Goal: Information Seeking & Learning: Learn about a topic

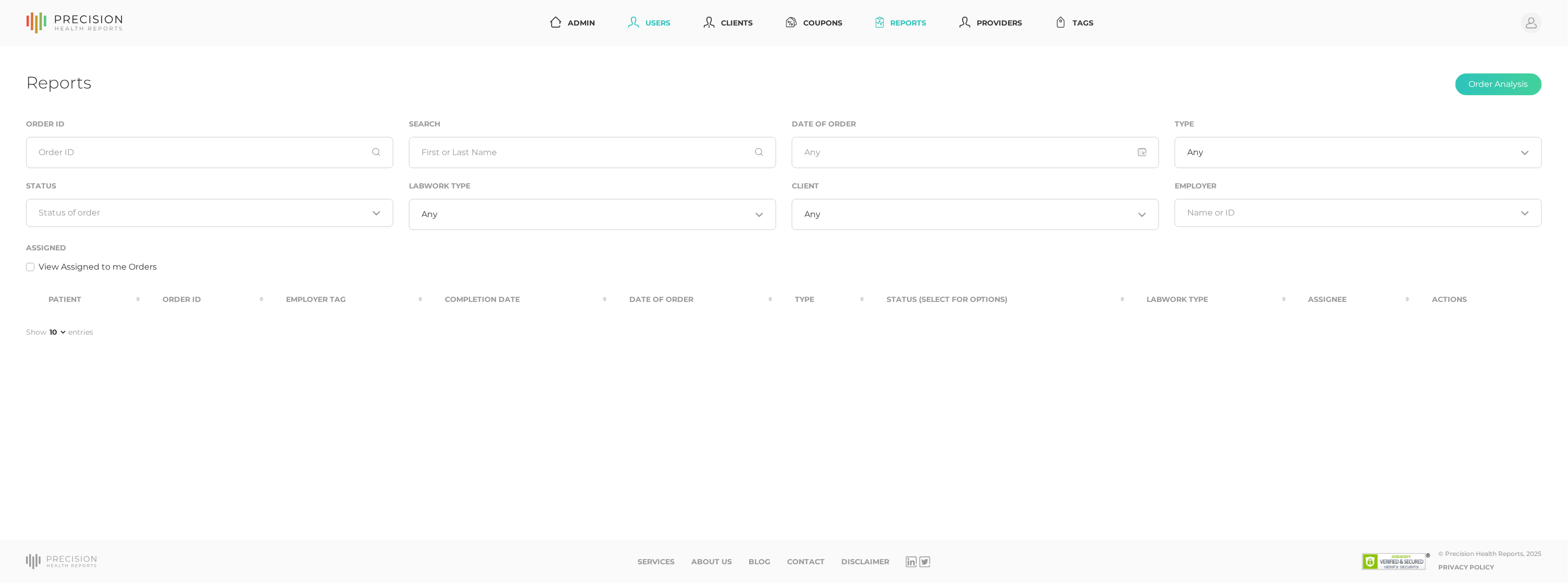
click at [649, 20] on link "Users" at bounding box center [648, 22] width 50 height 19
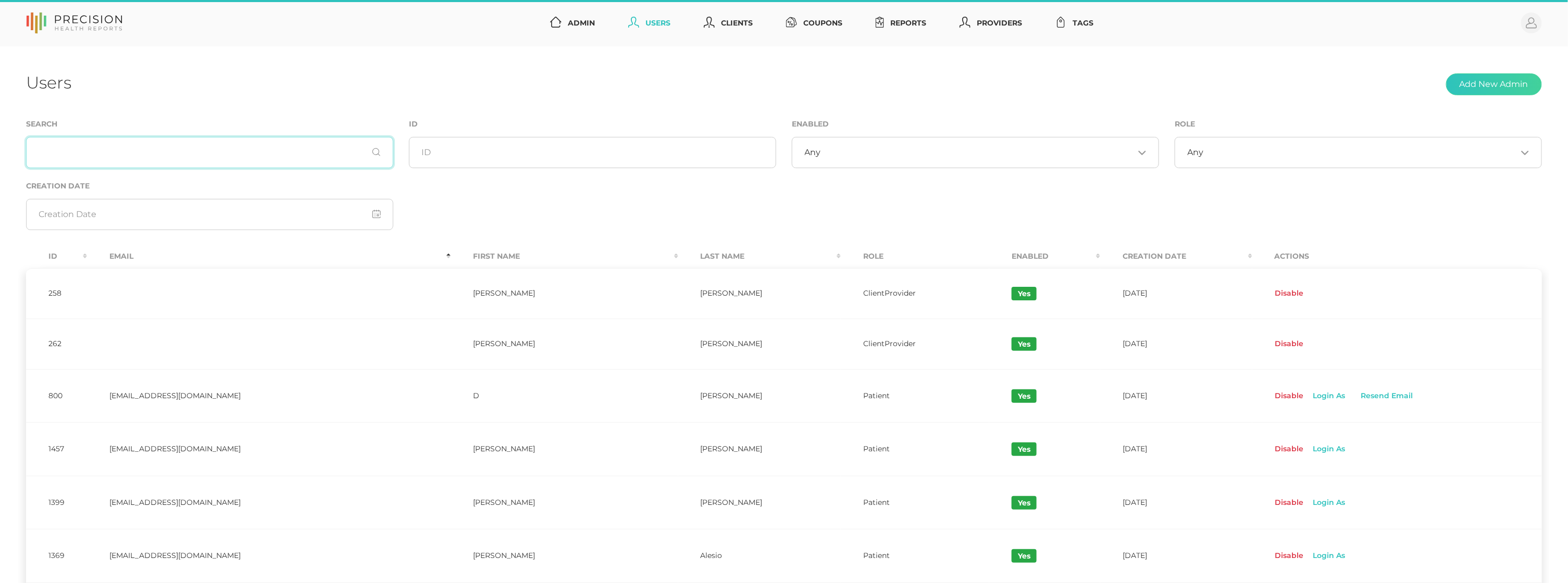
click at [155, 148] on input "text" at bounding box center [210, 152] width 367 height 31
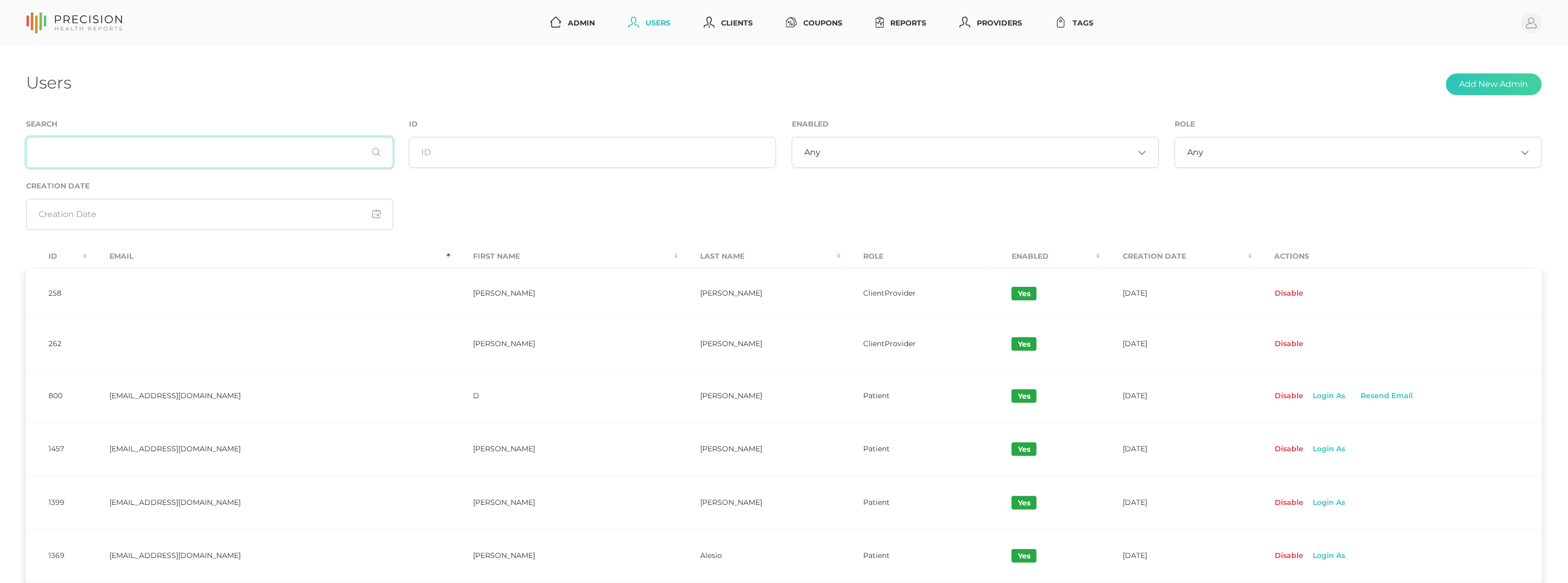
paste input "dchilton61@gmail.com"
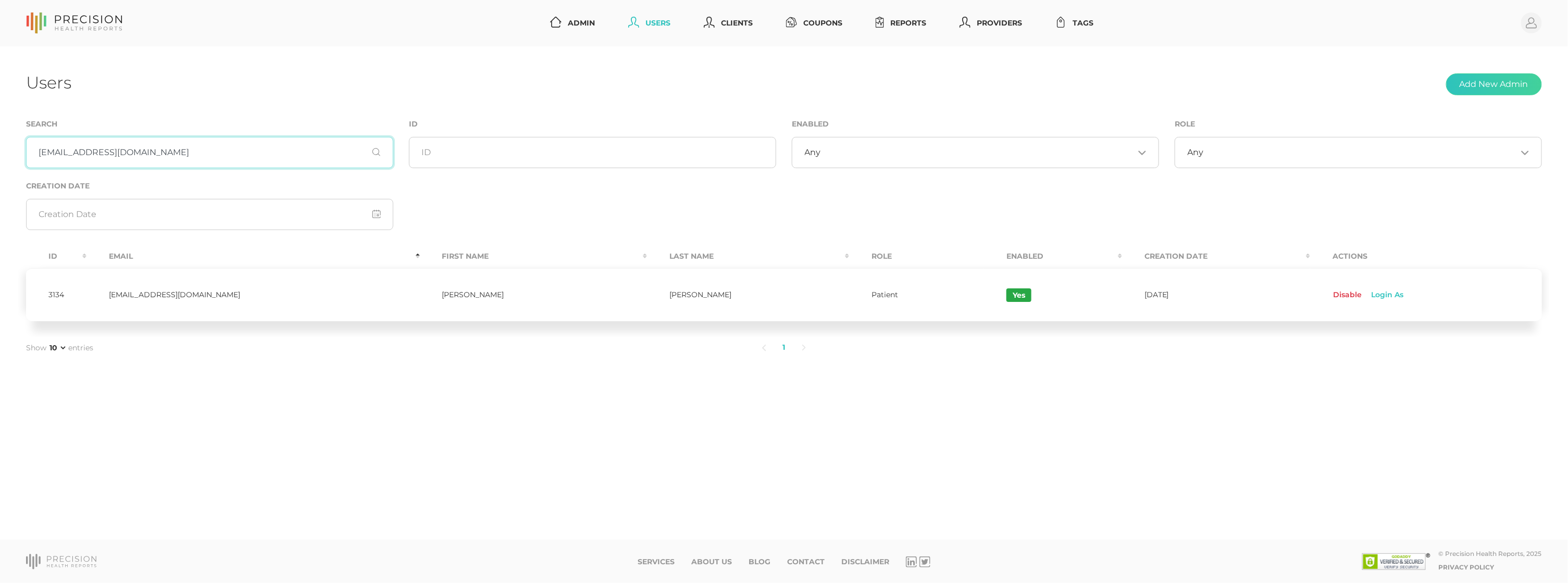
type input "dchilton61@gmail.com"
click at [647, 294] on td "Chilton" at bounding box center [747, 295] width 202 height 54
copy td "Chilton"
click at [893, 23] on link "Reports" at bounding box center [901, 22] width 59 height 19
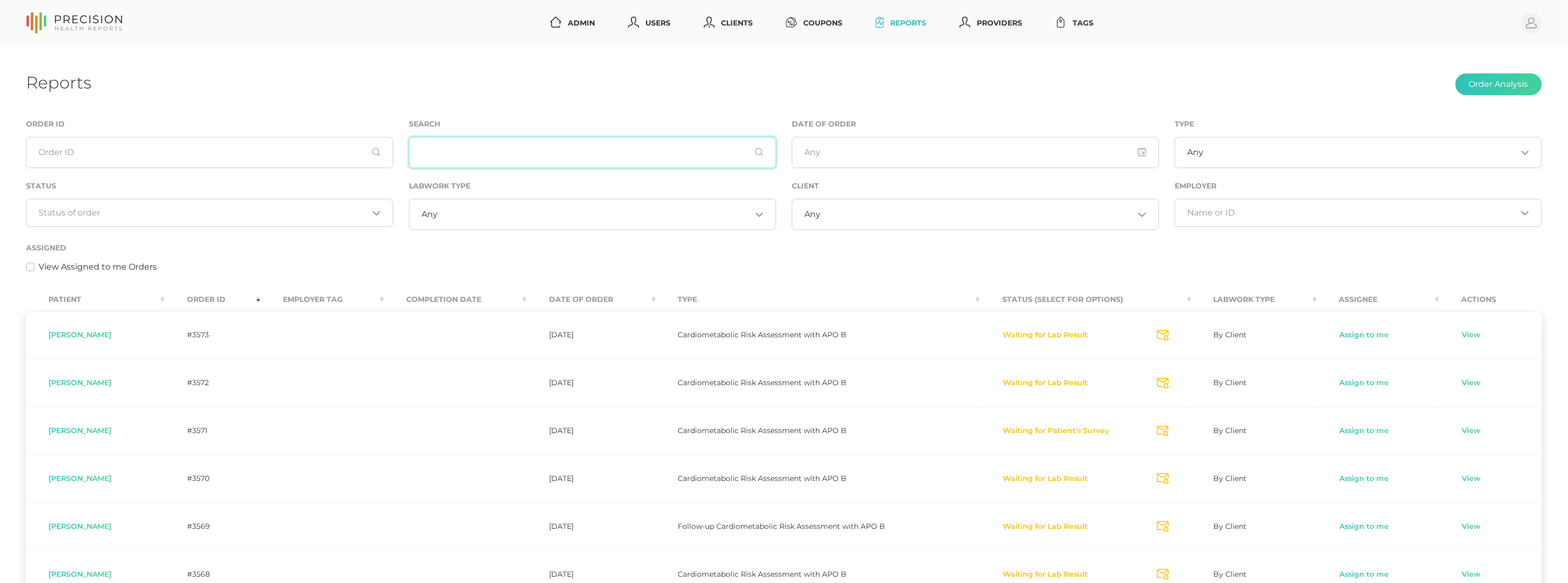
click at [499, 148] on input "text" at bounding box center [592, 152] width 367 height 31
paste input "Chilton"
type input "Chilton"
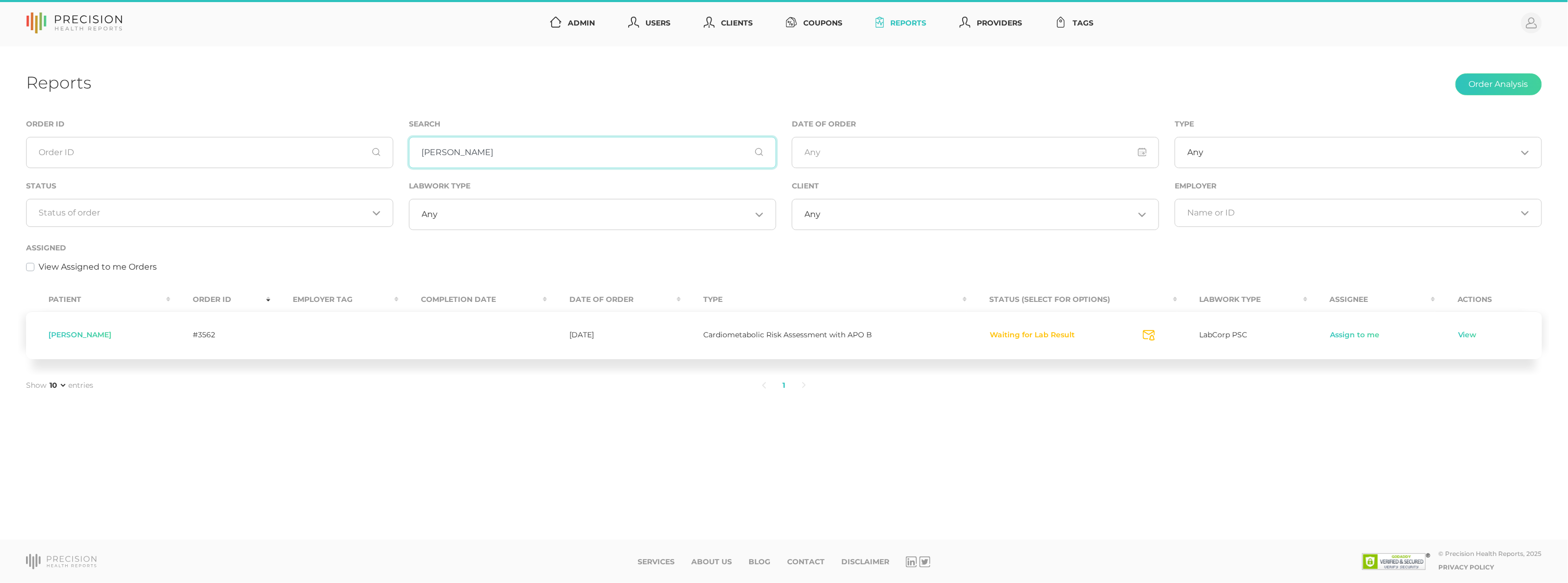
scroll to position [0, 0]
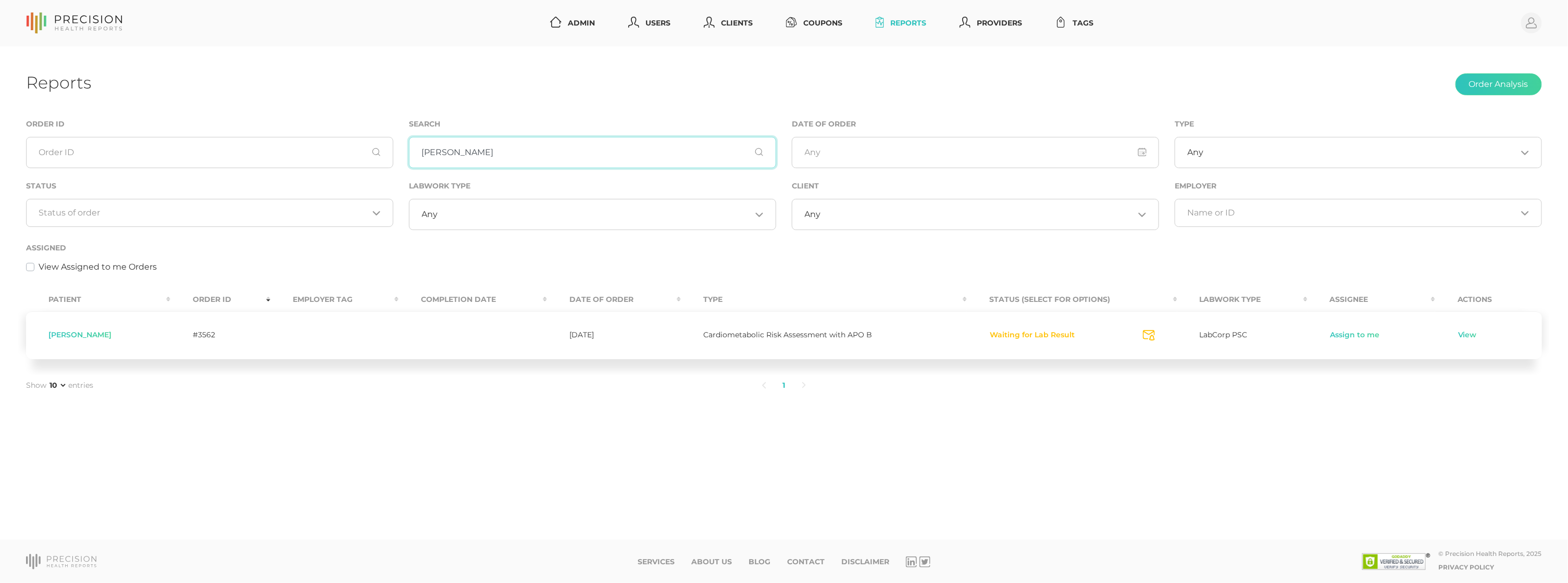
click at [525, 148] on input "Chilton" at bounding box center [592, 152] width 367 height 31
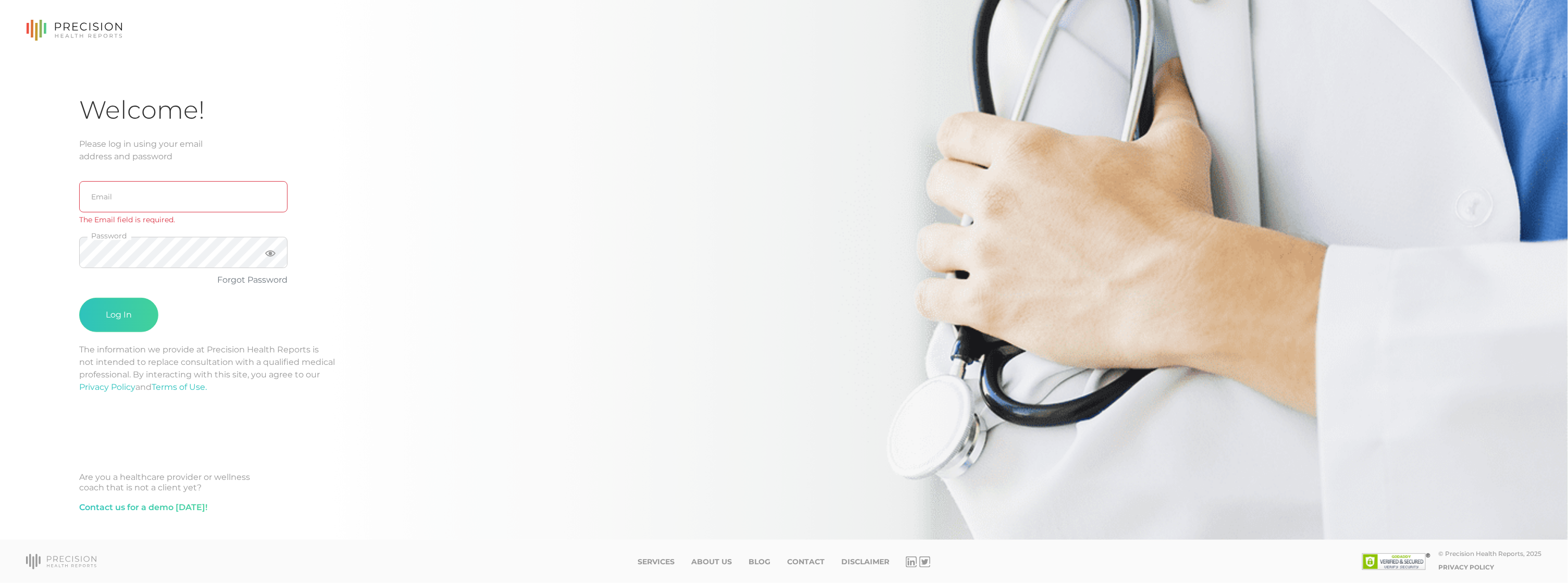
click at [66, 26] on icon at bounding box center [74, 30] width 96 height 21
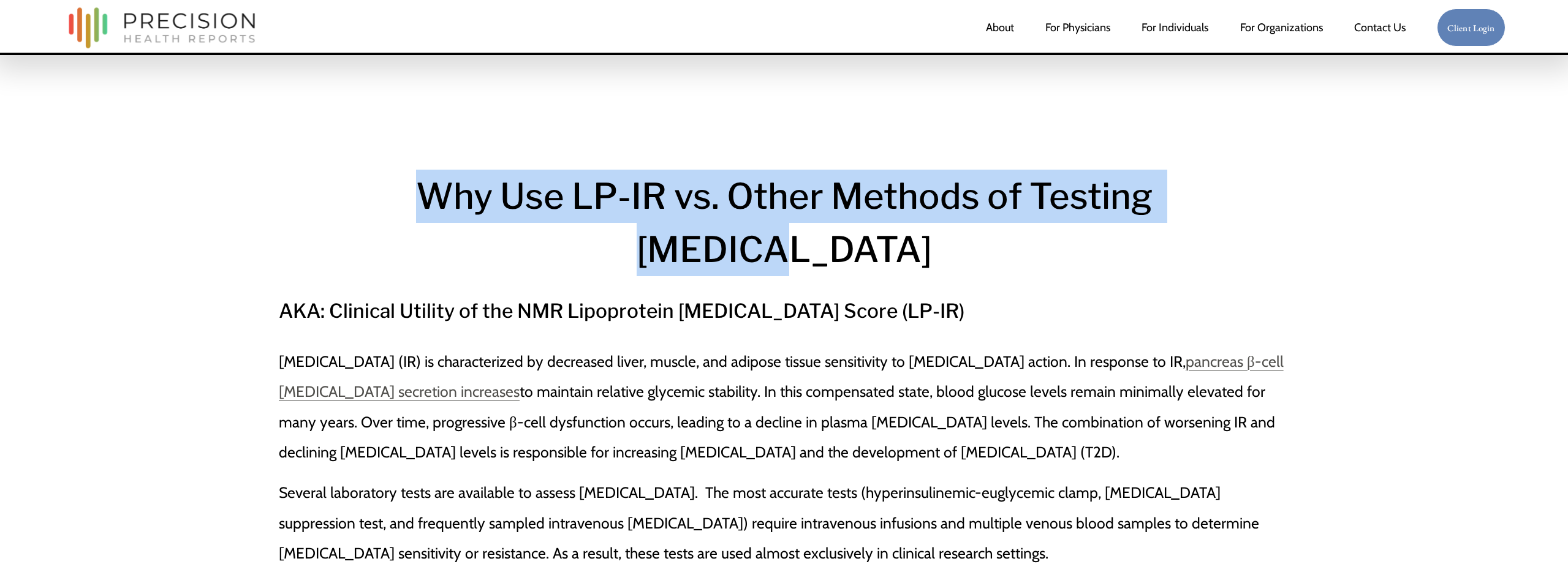
drag, startPoint x: 374, startPoint y: 199, endPoint x: 1205, endPoint y: 187, distance: 831.1
click at [1205, 187] on h1 "Why Use LP-IR vs. Other Methods of Testing Insulin" at bounding box center [784, 222] width 1011 height 106
copy h1 "Why Use LP-IR vs. Other Methods of Testing Insulin"
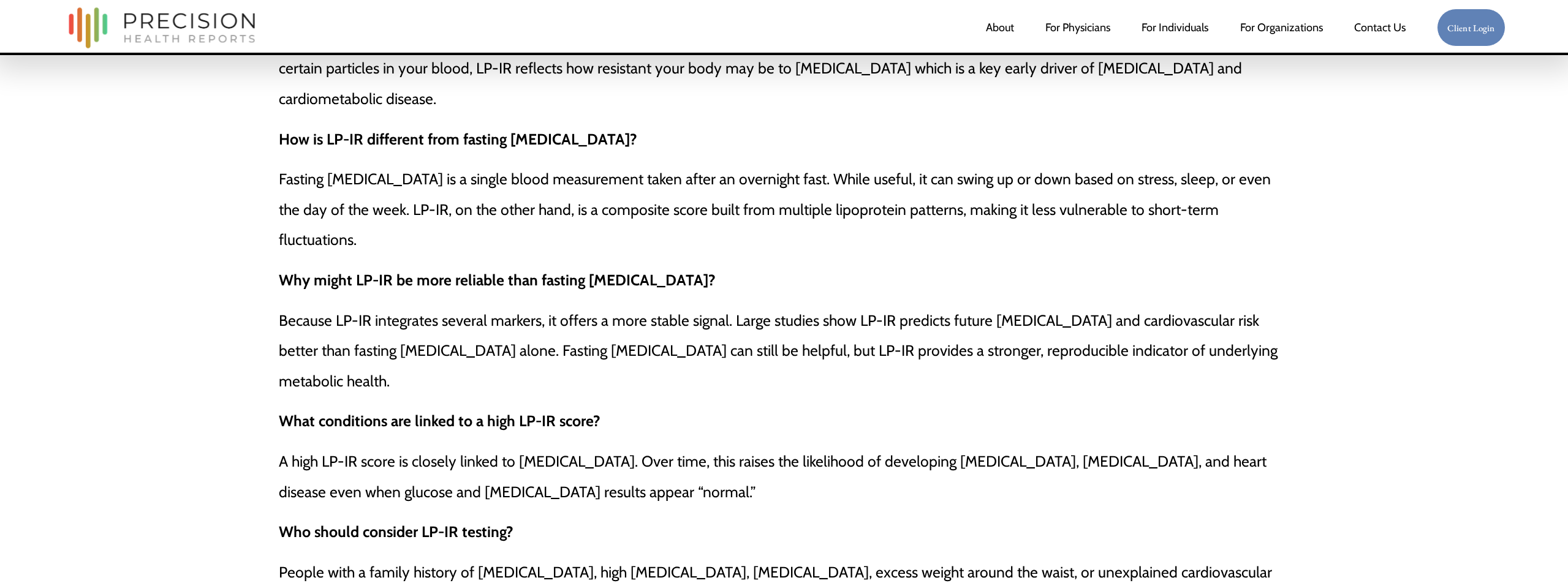
scroll to position [2714, 0]
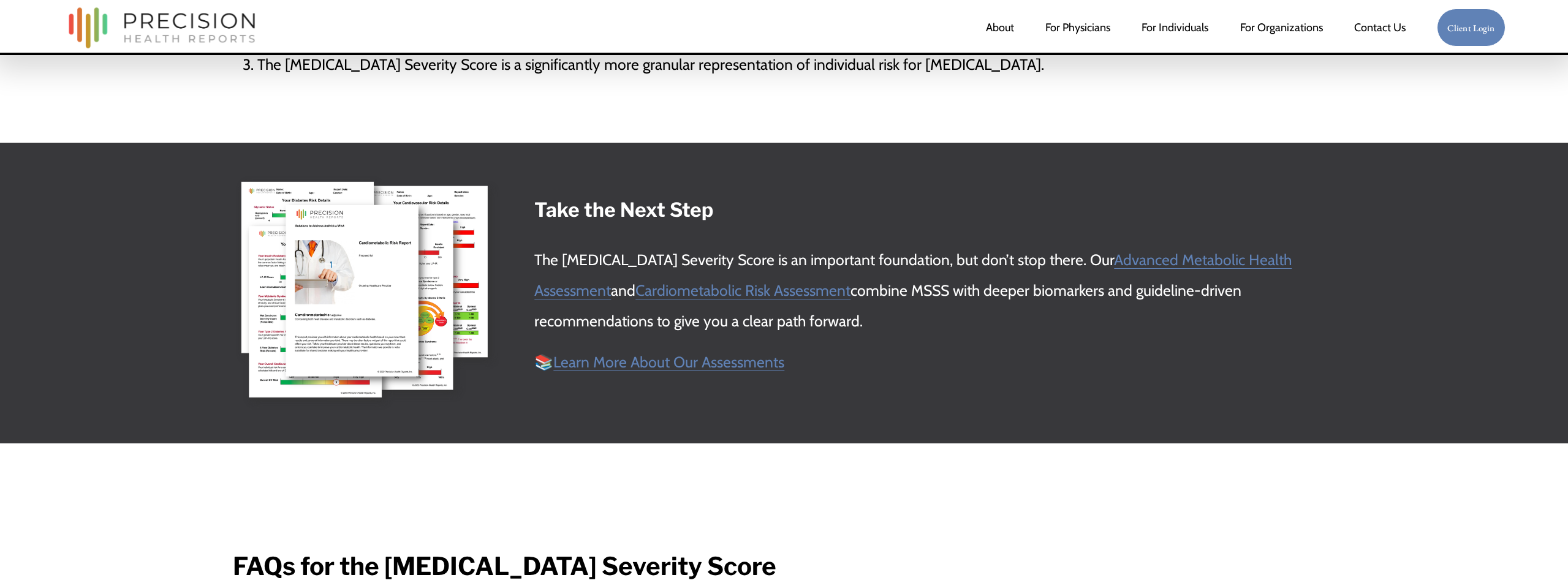
scroll to position [4029, 0]
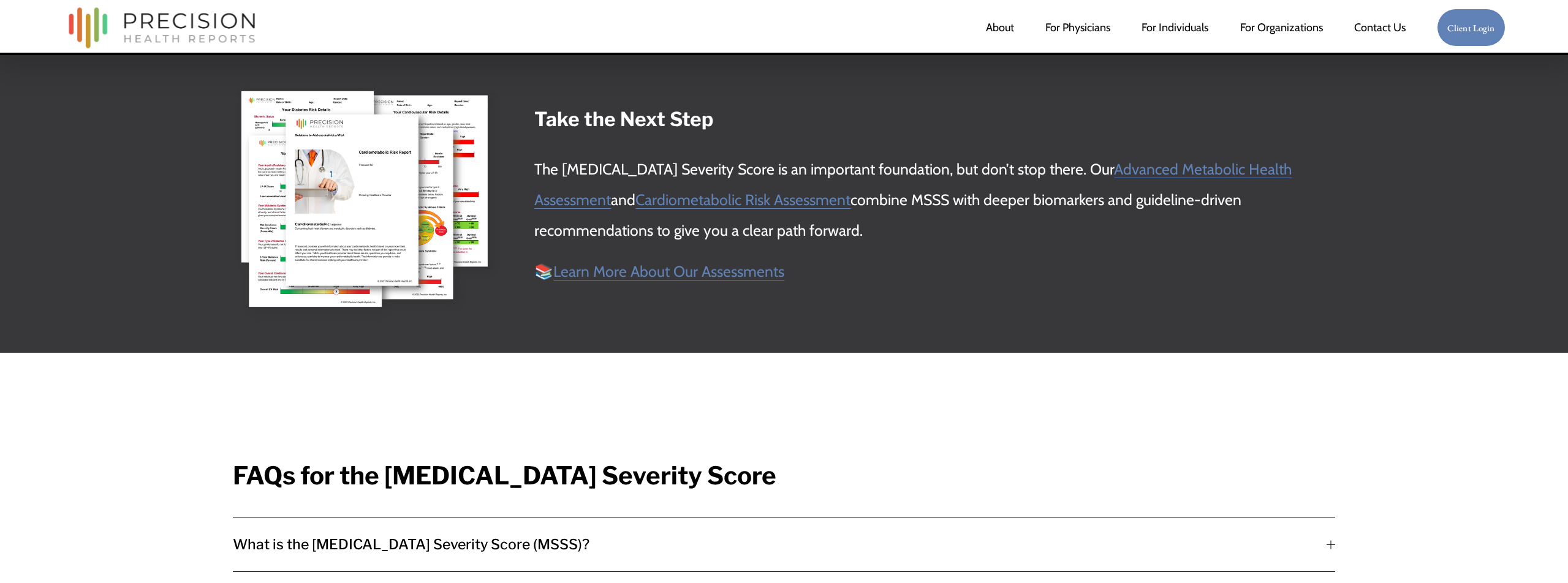
drag, startPoint x: 550, startPoint y: 129, endPoint x: 536, endPoint y: 119, distance: 17.2
click at [549, 129] on strong "Take the Next Step" at bounding box center [623, 119] width 179 height 24
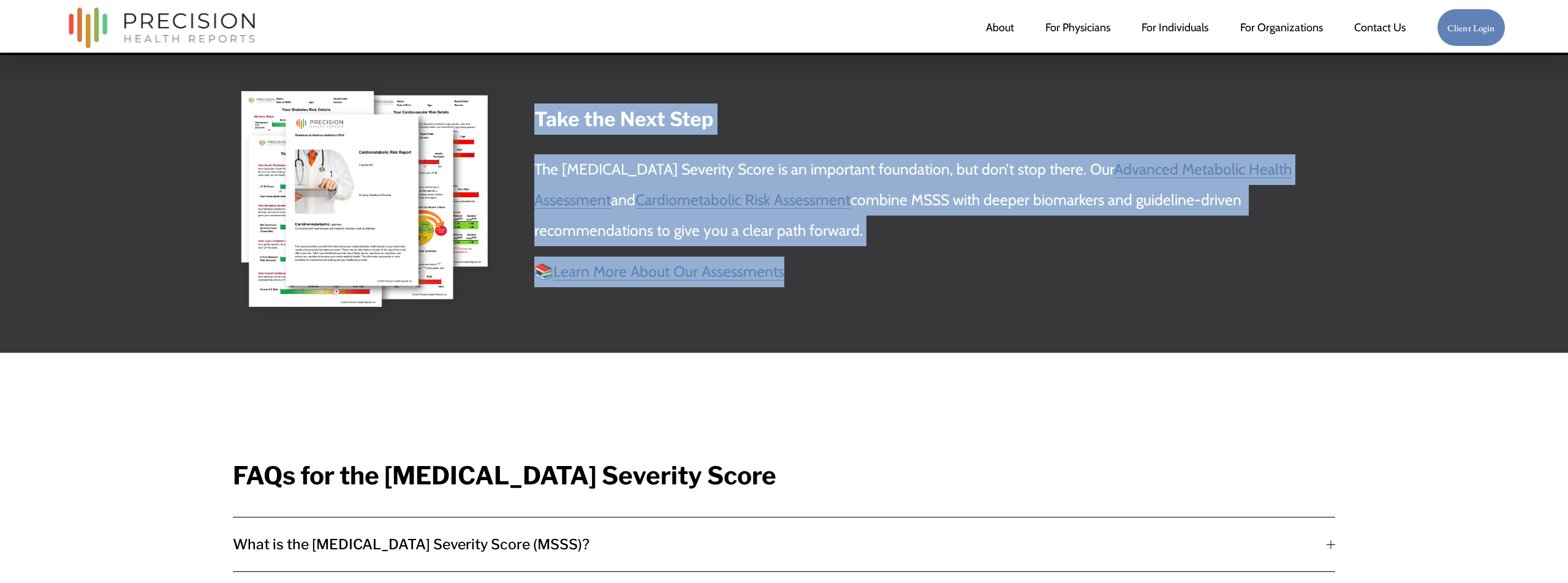
drag, startPoint x: 555, startPoint y: 127, endPoint x: 848, endPoint y: 267, distance: 324.7
click at [848, 267] on div "Take the Next Step The [MEDICAL_DATA] Severity Score is an important foundation…" at bounding box center [923, 196] width 826 height 184
copy div "Take the Next Step The [MEDICAL_DATA] Severity Score is an important foundation…"
click at [812, 283] on p "📚 Learn More About Our Assessments" at bounding box center [922, 272] width 776 height 31
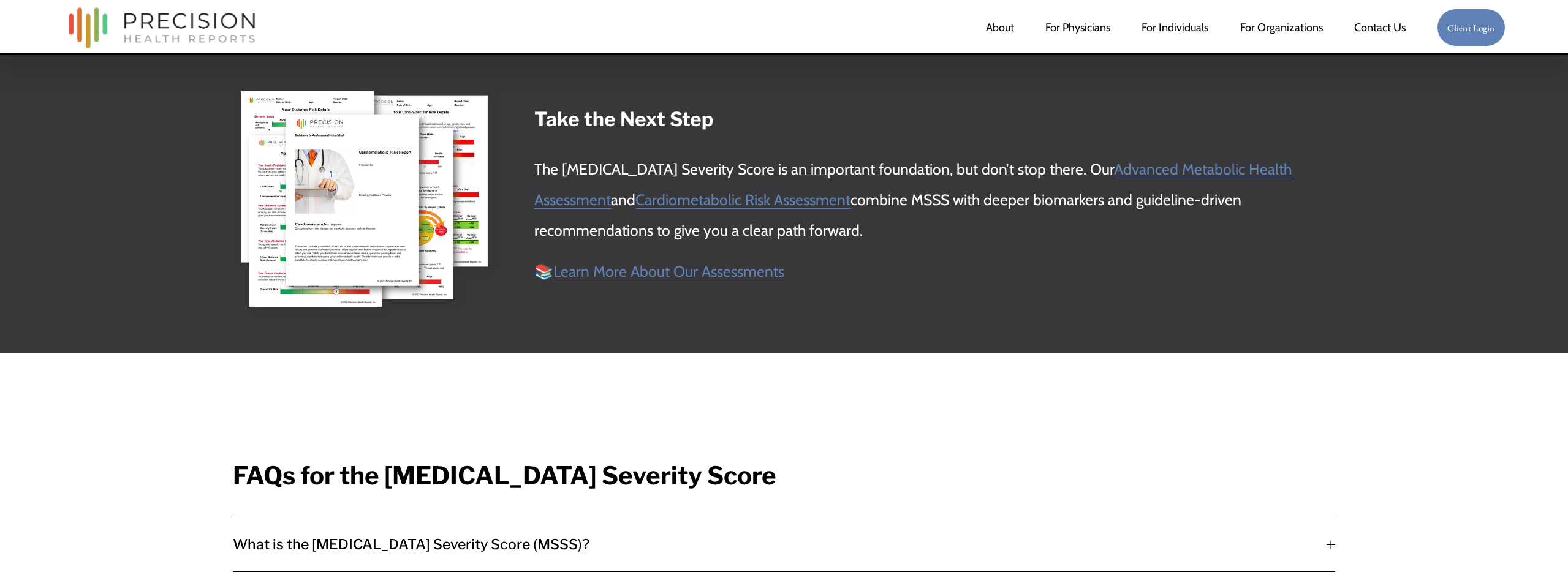
click at [806, 269] on p "📚 Learn More About Our Assessments" at bounding box center [922, 272] width 776 height 31
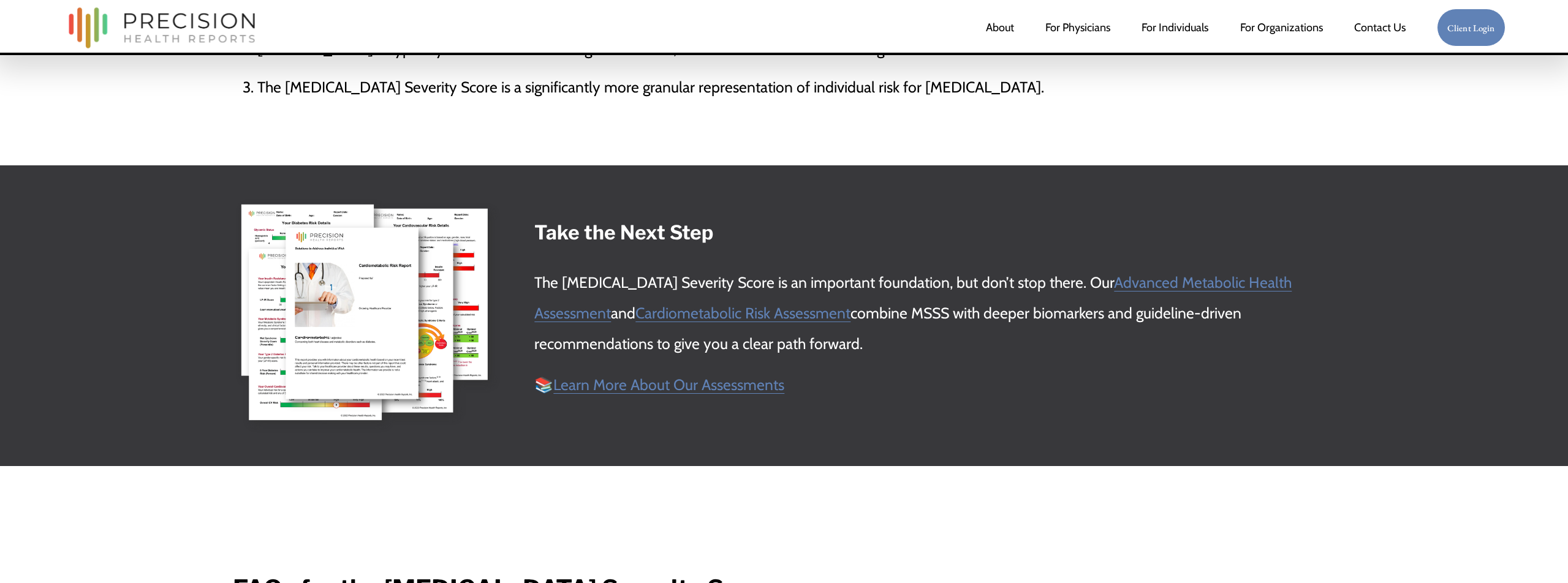
scroll to position [3902, 0]
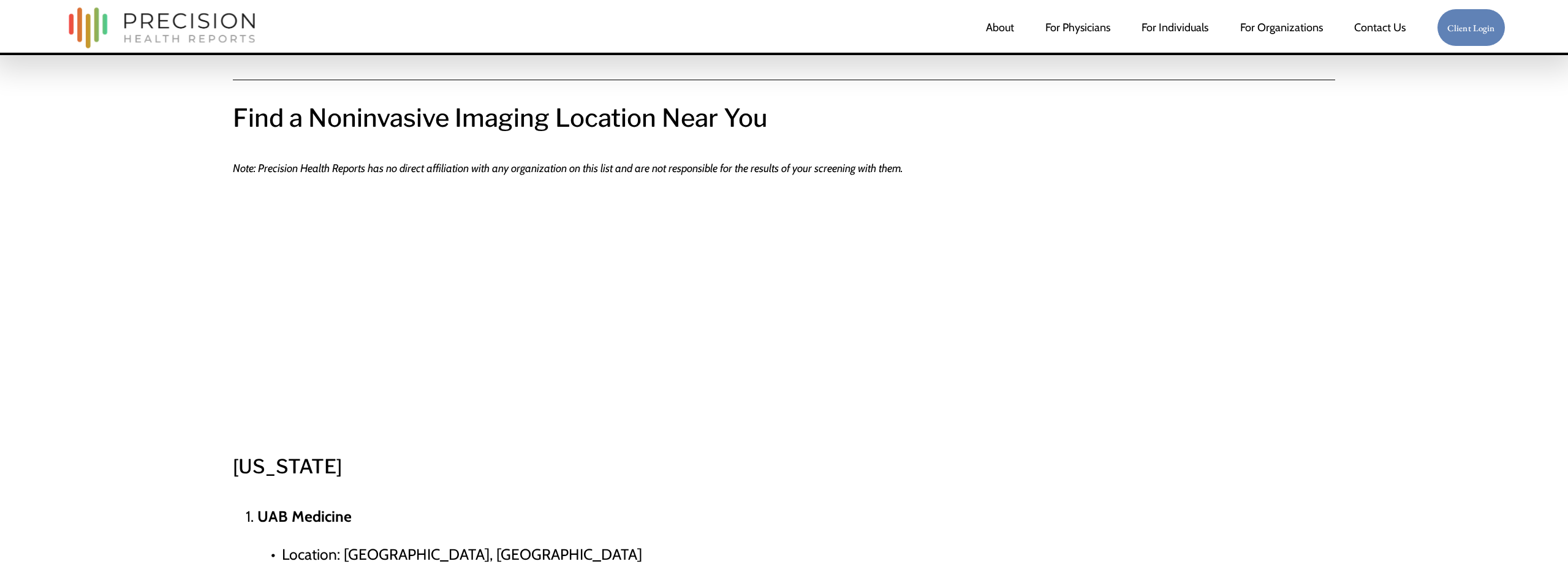
scroll to position [570, 0]
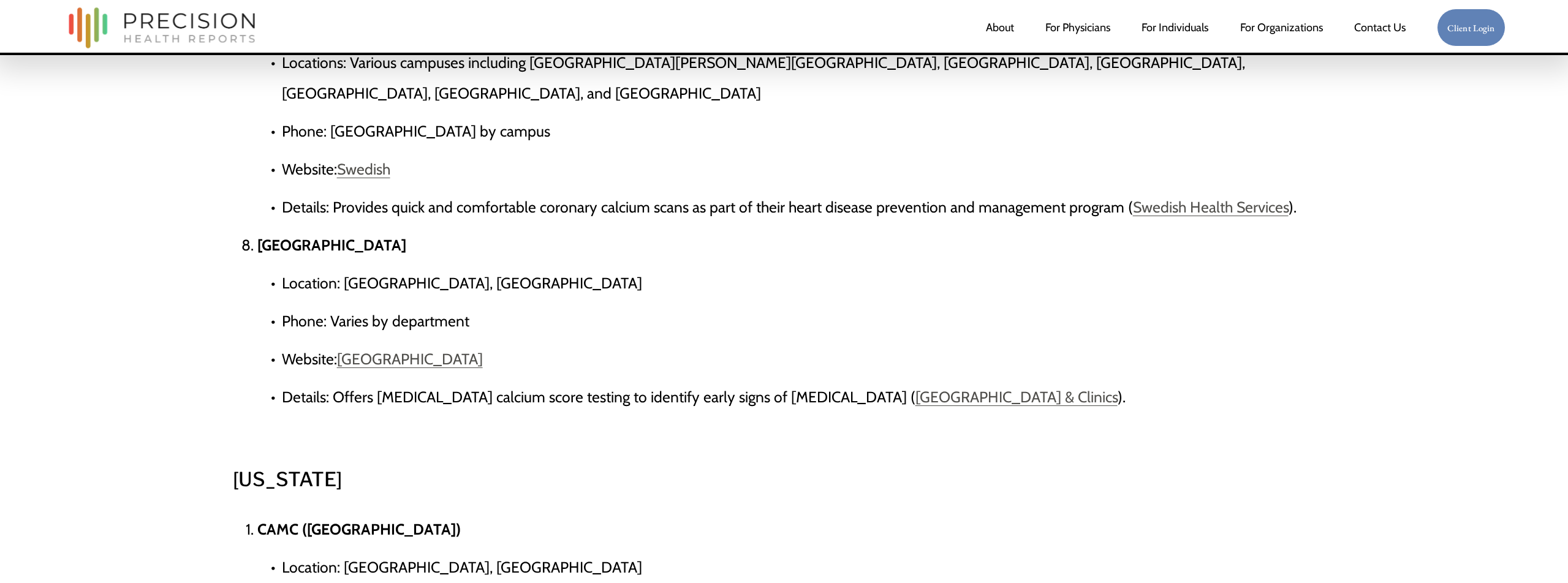
scroll to position [26879, 0]
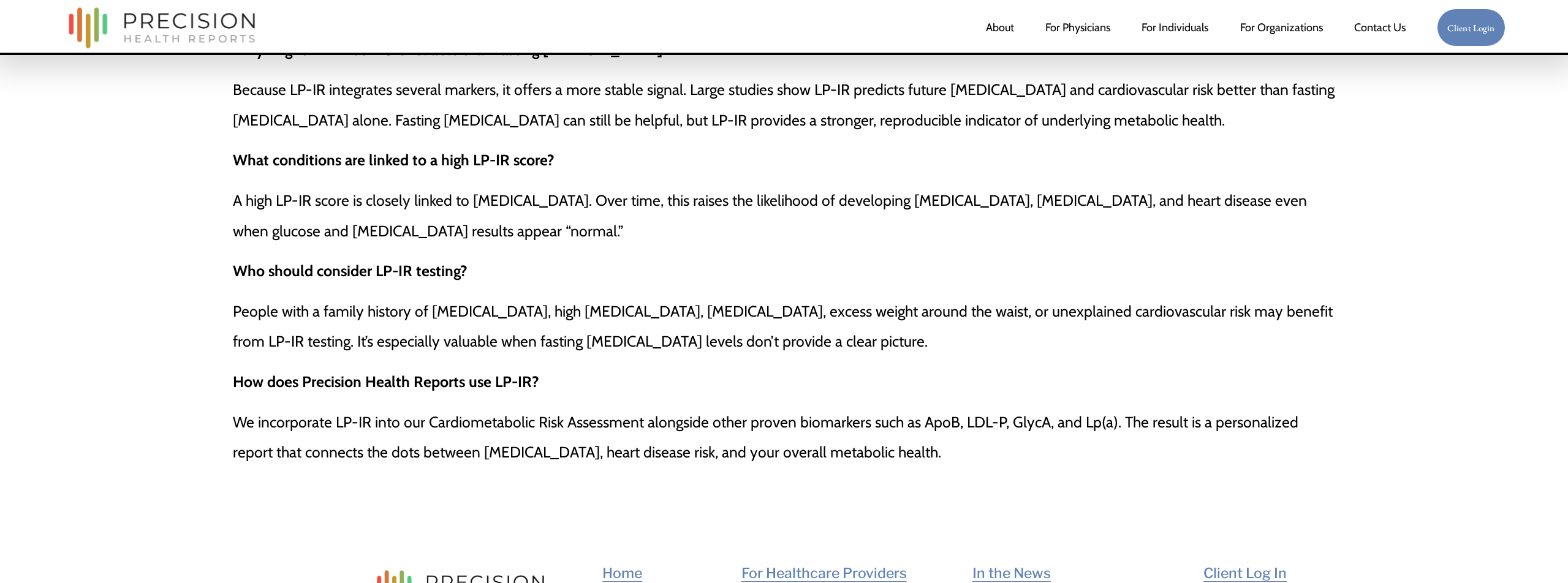
scroll to position [2969, 0]
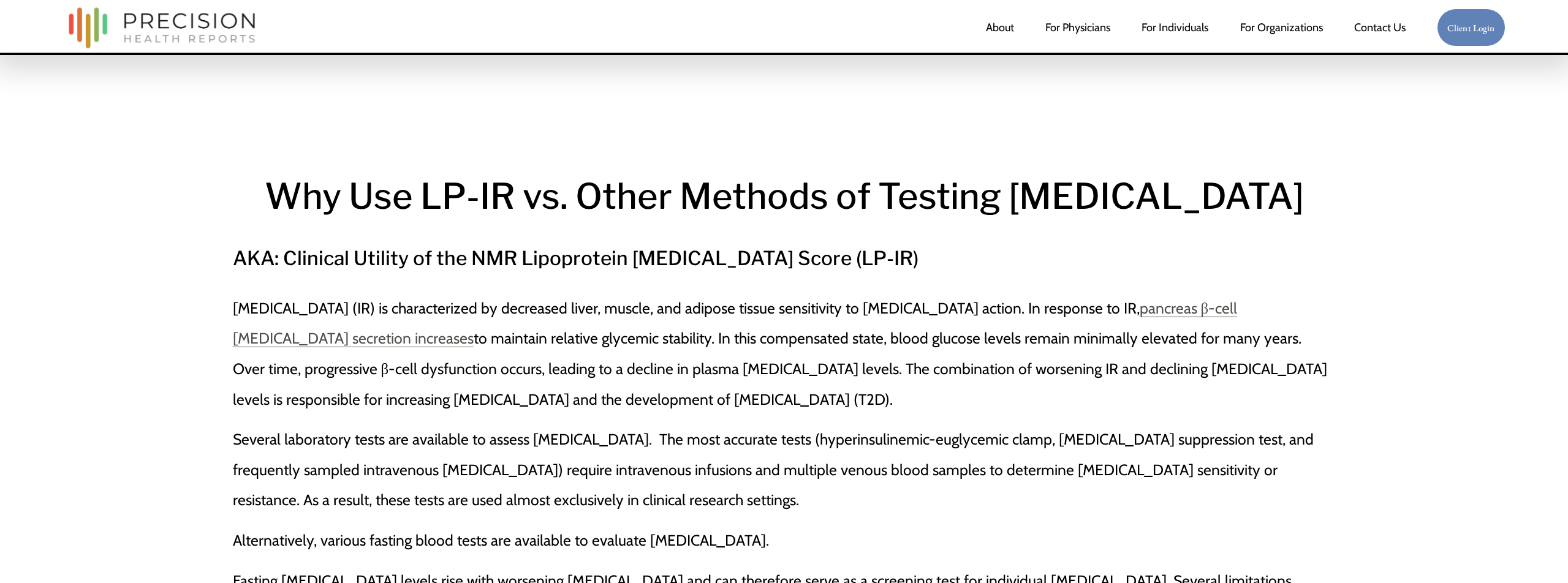
scroll to position [2969, 0]
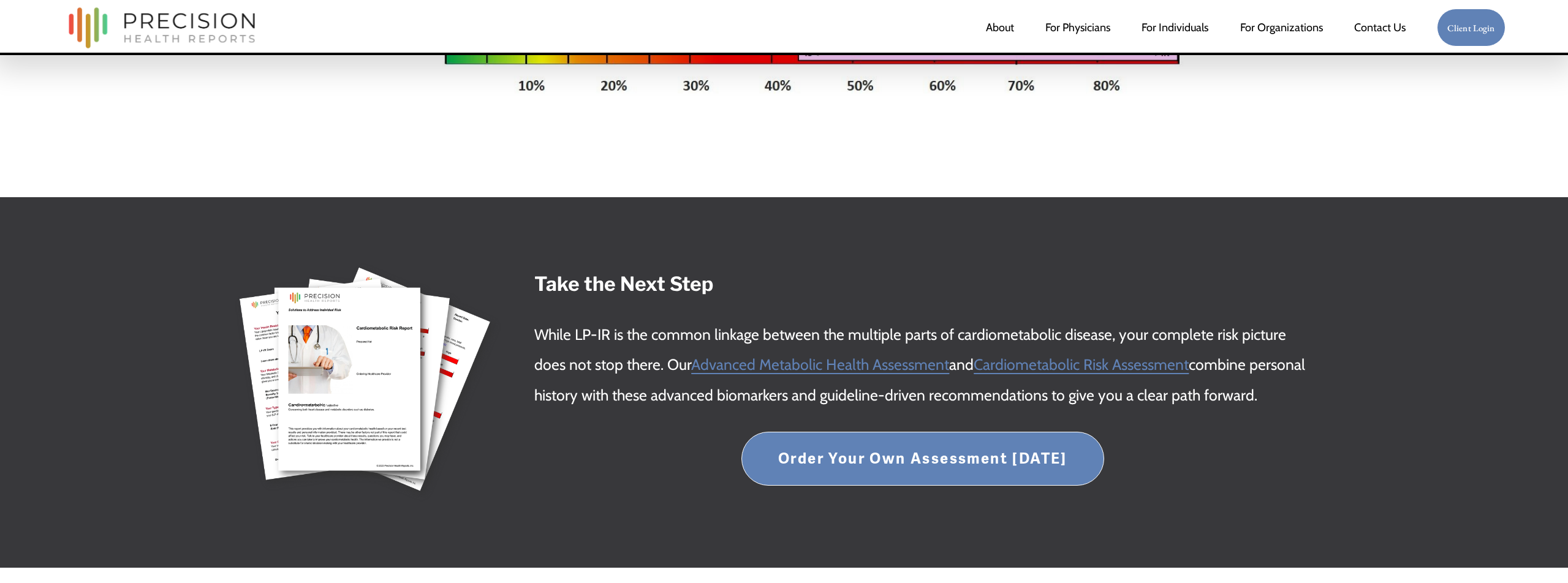
scroll to position [2111, 0]
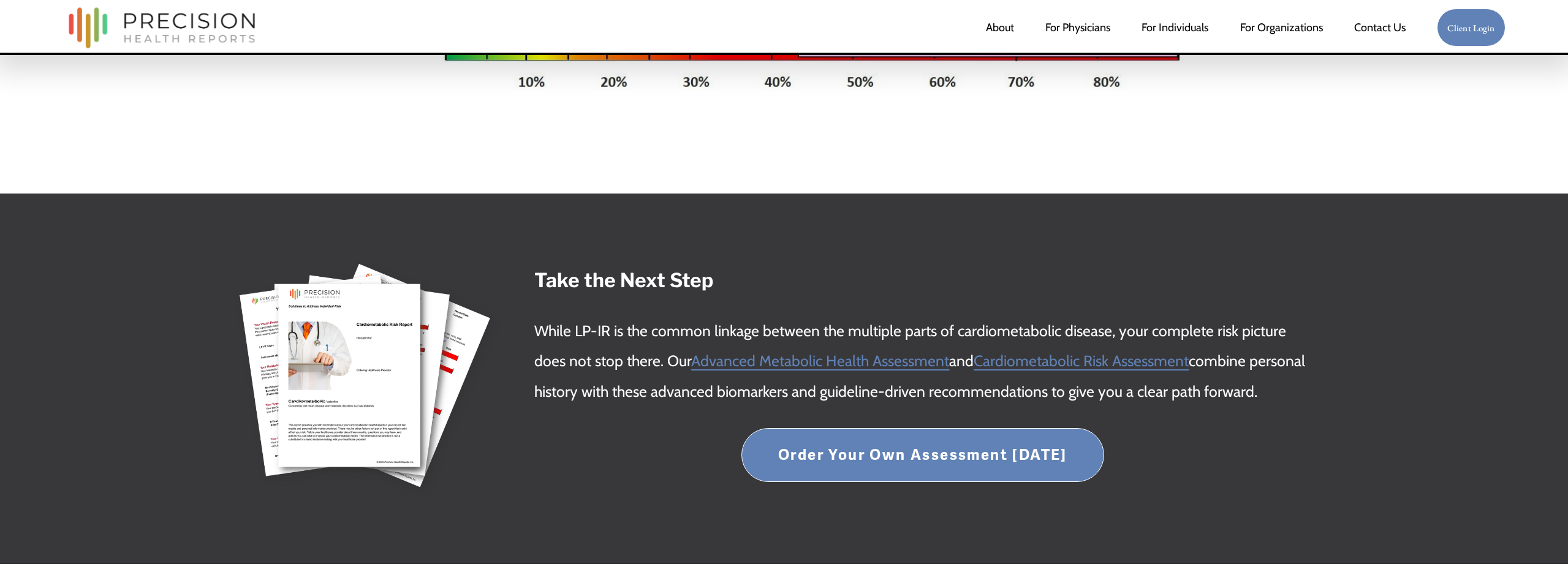
drag, startPoint x: 554, startPoint y: 292, endPoint x: 548, endPoint y: 282, distance: 11.7
click at [554, 291] on strong "Take the Next Step" at bounding box center [623, 280] width 179 height 24
drag, startPoint x: 539, startPoint y: 279, endPoint x: 1364, endPoint y: 391, distance: 832.6
click at [1364, 391] on div "Take the Next Step While LP-IR is the common linkage between the multiple parts…" at bounding box center [784, 379] width 1568 height 267
copy div "Take the Next Step While LP-IR is the common linkage between the multiple parts…"
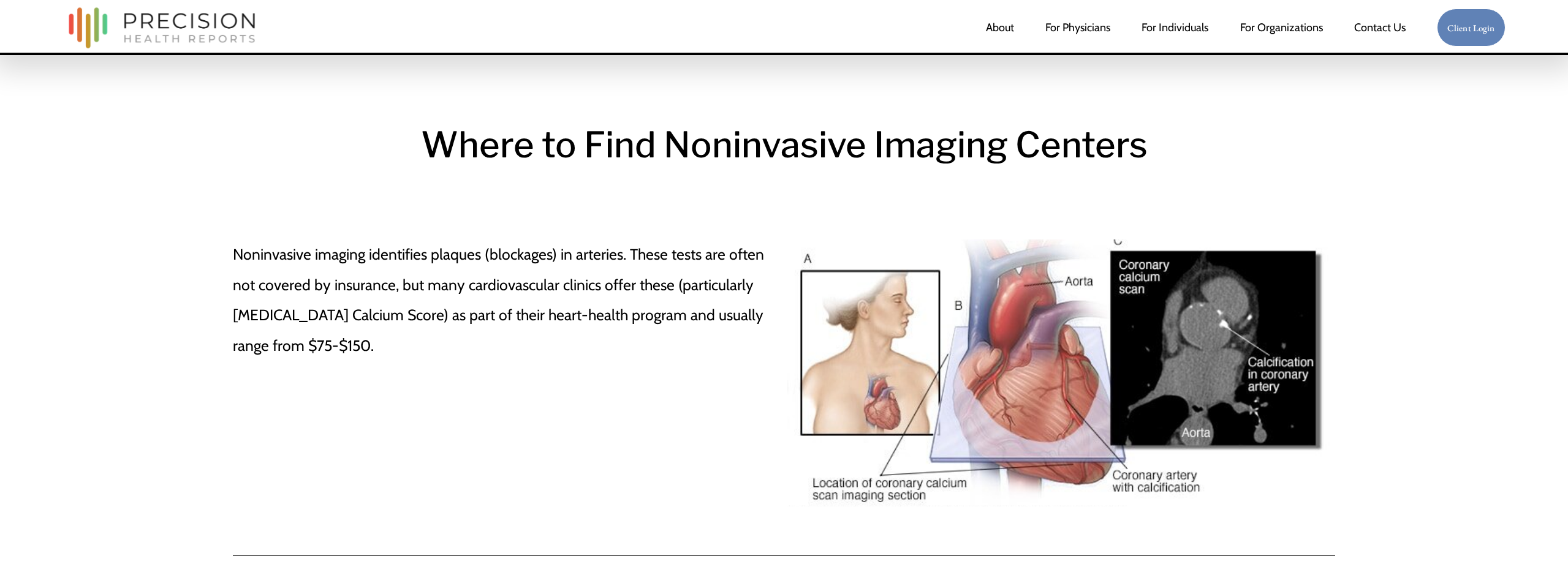
scroll to position [26879, 0]
